Goal: Register for event/course

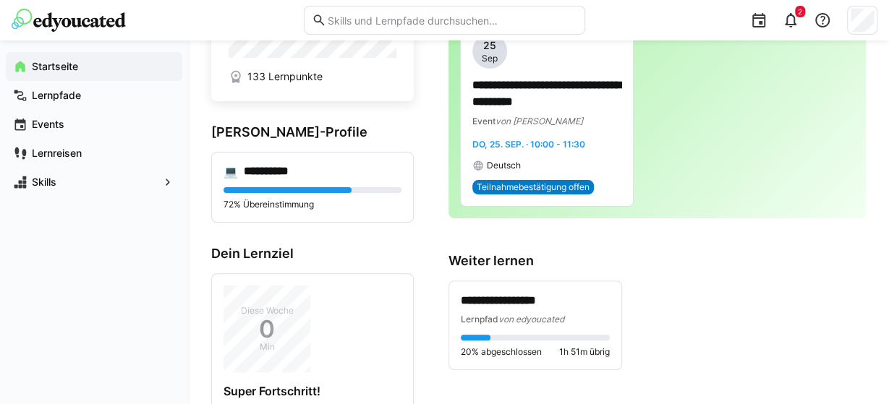
scroll to position [89, 0]
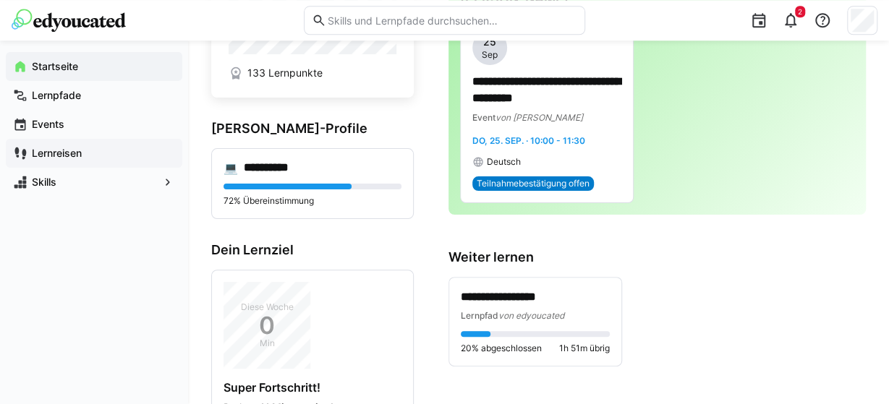
click at [0, 0] on app-navigation-label "Lernreisen" at bounding box center [0, 0] width 0 height 0
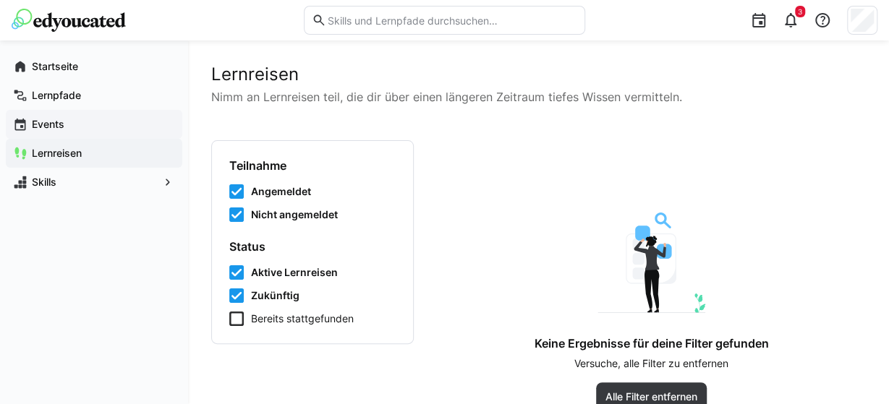
click at [0, 0] on app-navigation-label "Events" at bounding box center [0, 0] width 0 height 0
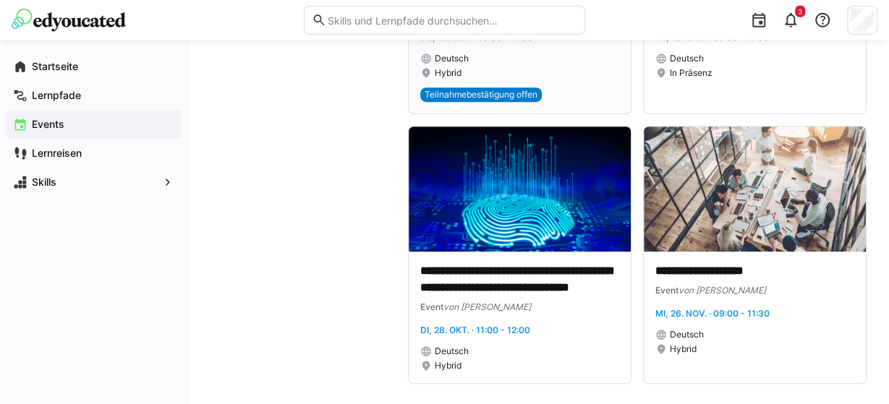
scroll to position [354, 0]
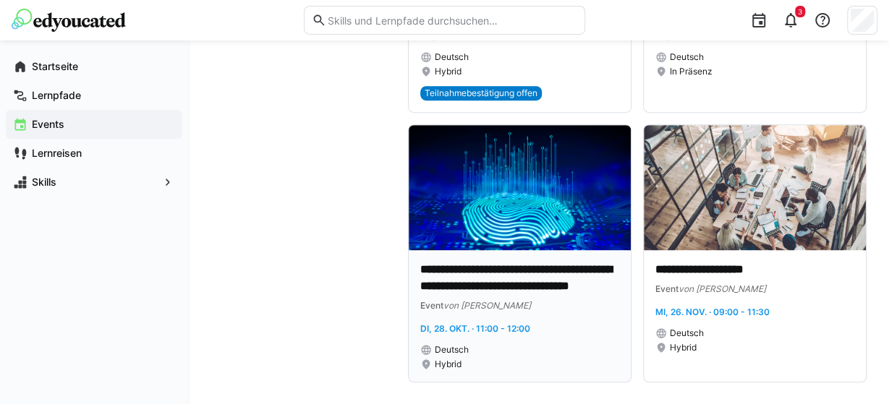
click at [567, 187] on img at bounding box center [519, 187] width 222 height 125
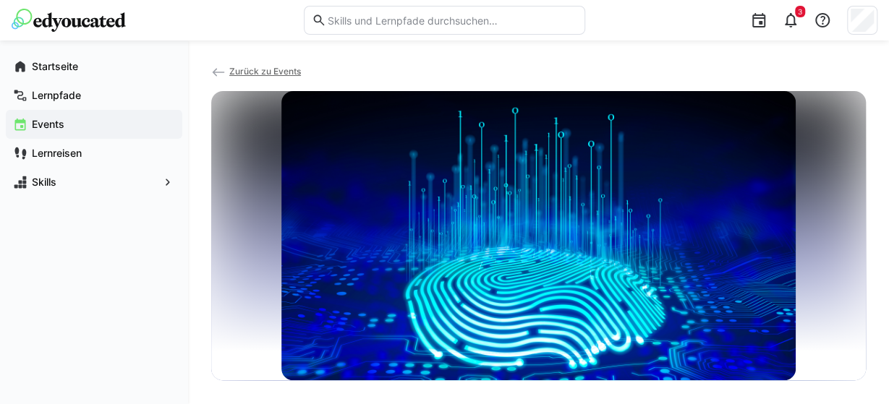
click at [246, 70] on span "Zurück zu Events" at bounding box center [265, 71] width 72 height 11
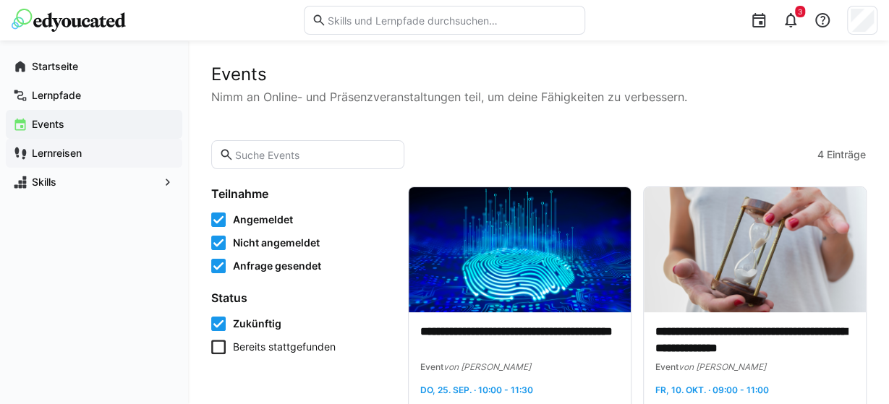
click at [0, 0] on app-navigation-label "Lernreisen" at bounding box center [0, 0] width 0 height 0
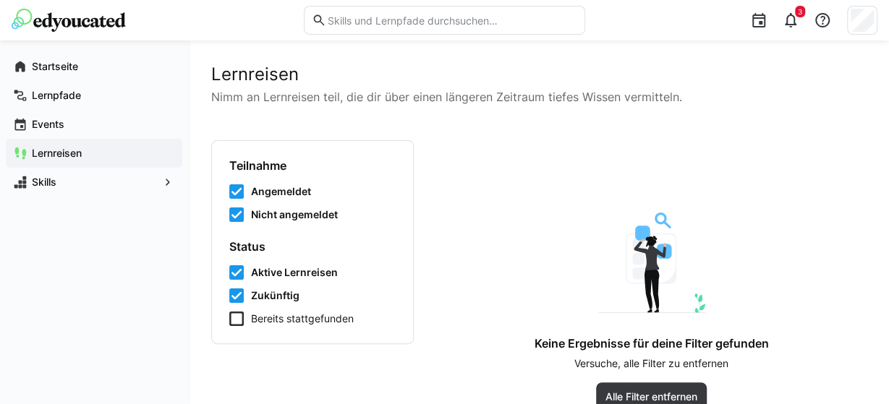
scroll to position [29, 0]
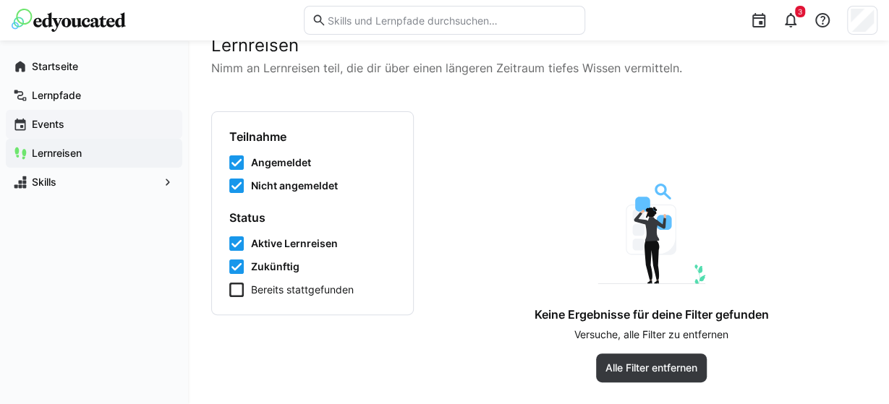
click at [0, 0] on app-navigation-label "Events" at bounding box center [0, 0] width 0 height 0
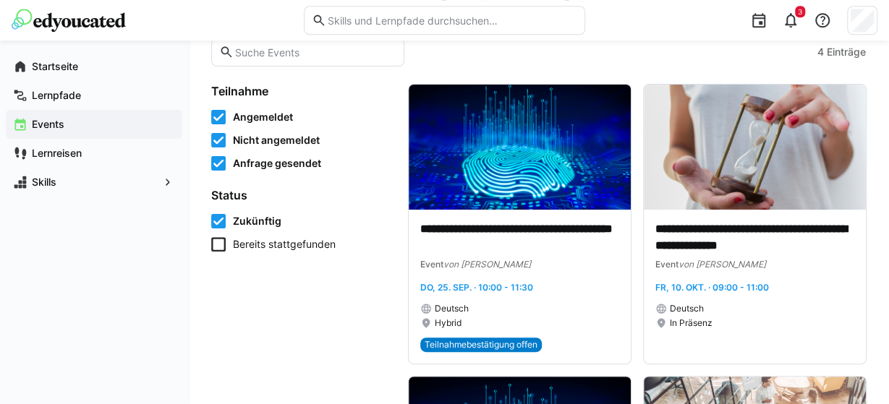
scroll to position [100, 0]
